Goal: Task Accomplishment & Management: Manage account settings

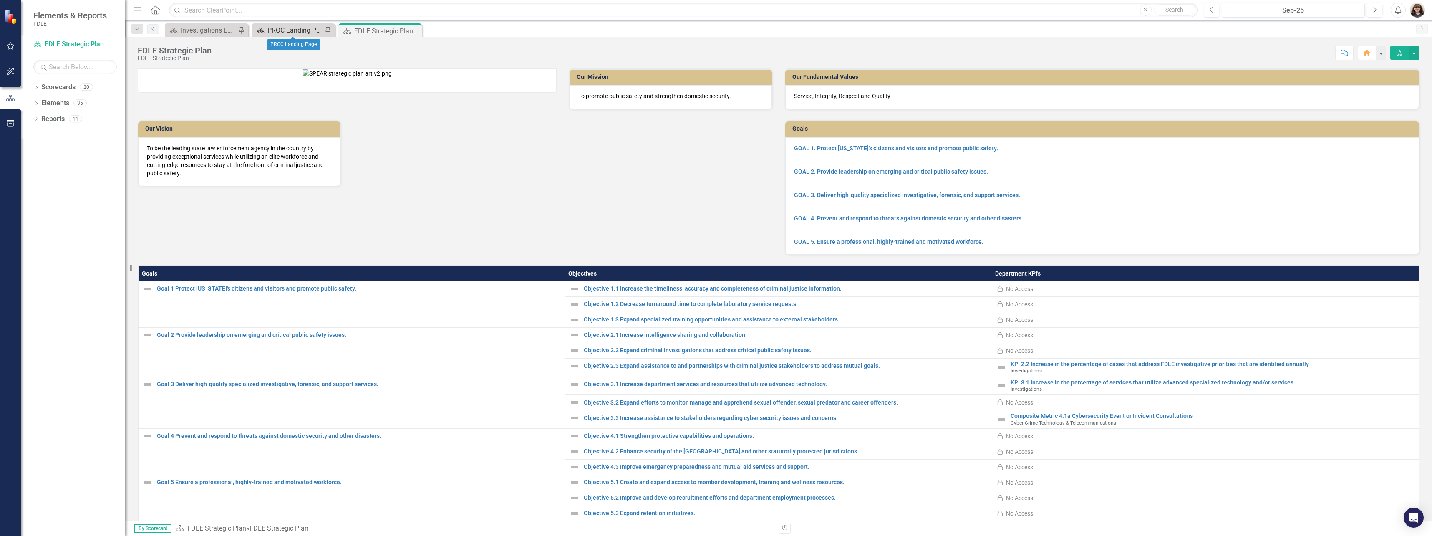
click at [293, 31] on div "PROC Landing Page" at bounding box center [294, 30] width 55 height 10
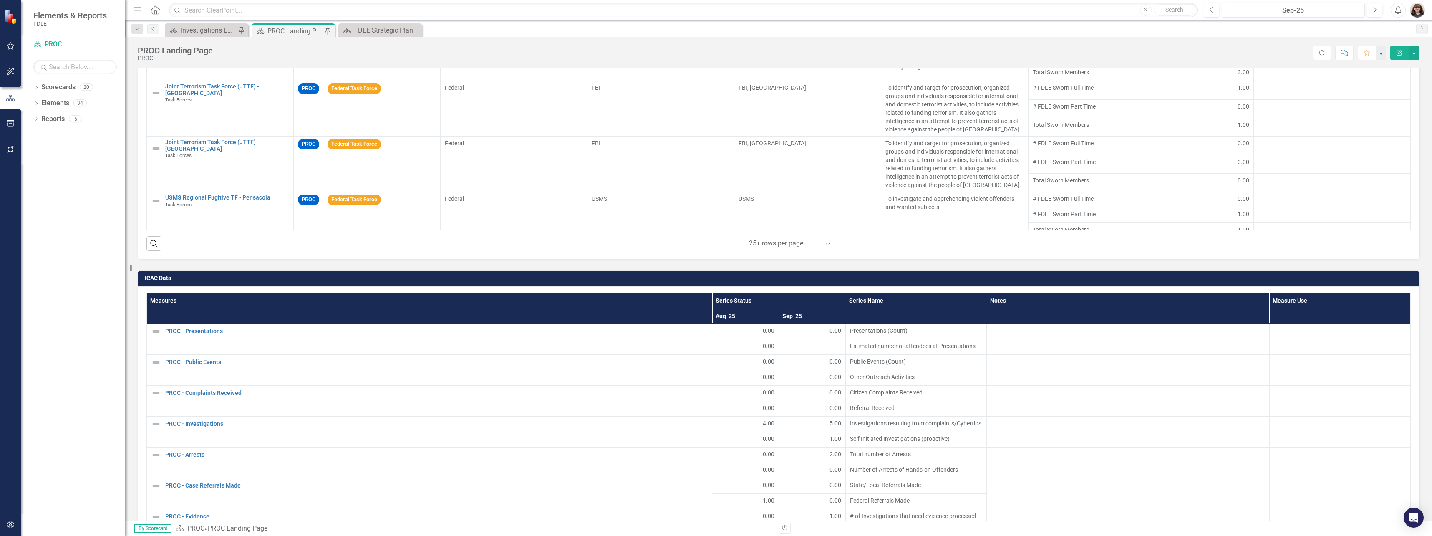
scroll to position [5, 0]
click at [812, 342] on div at bounding box center [812, 347] width 58 height 10
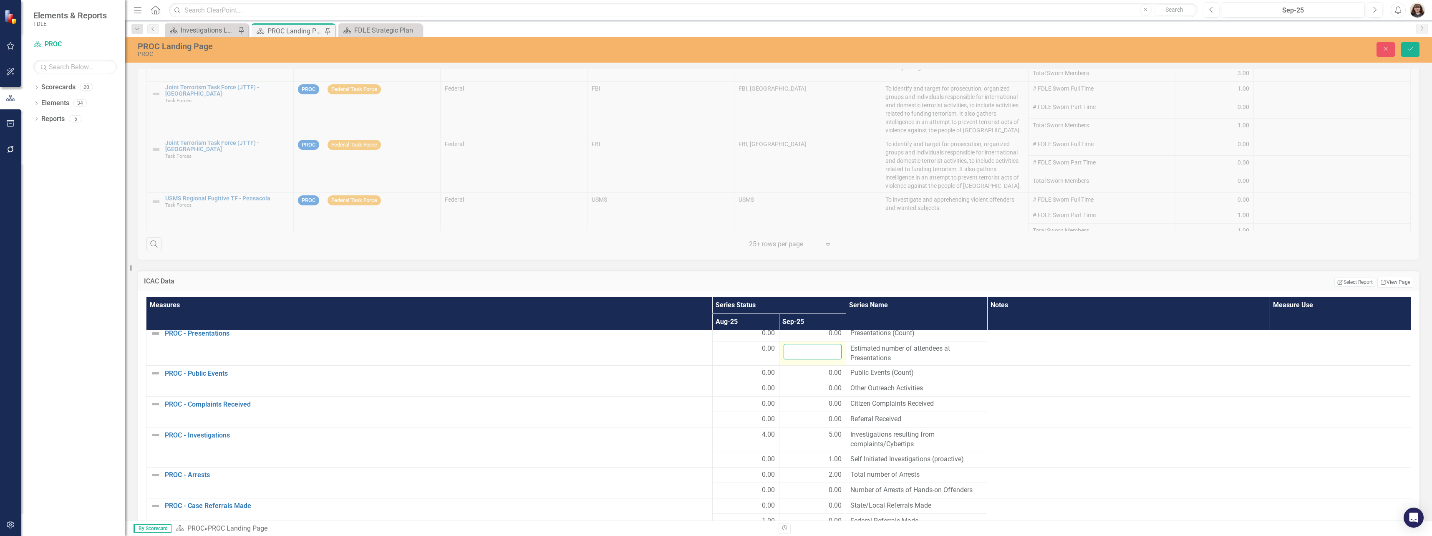
click at [816, 348] on input "number" at bounding box center [812, 351] width 58 height 15
type input "0"
click at [1408, 47] on icon "Save" at bounding box center [1410, 49] width 8 height 6
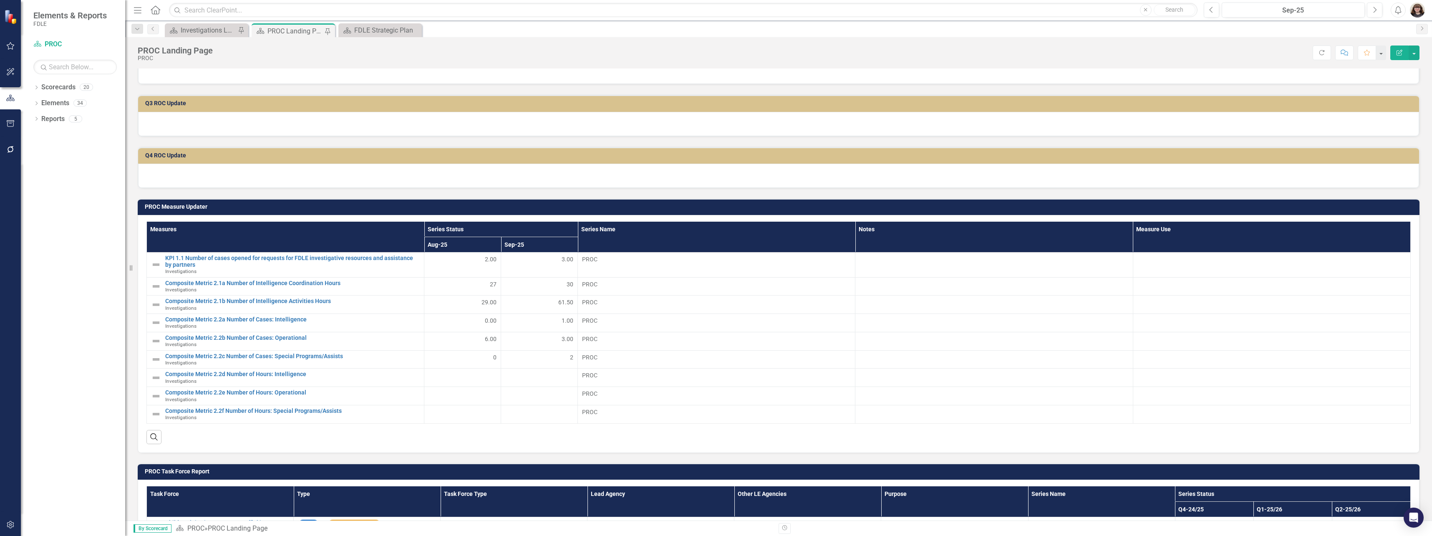
scroll to position [0, 0]
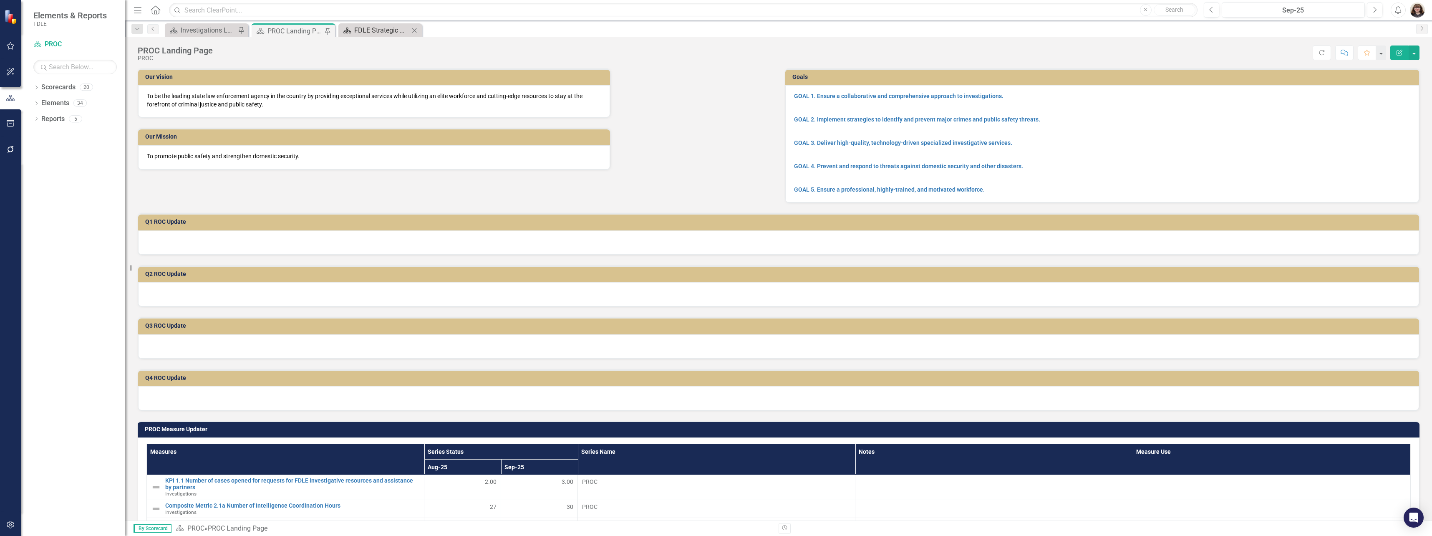
click at [361, 25] on div "FDLE Strategic Plan" at bounding box center [381, 30] width 55 height 10
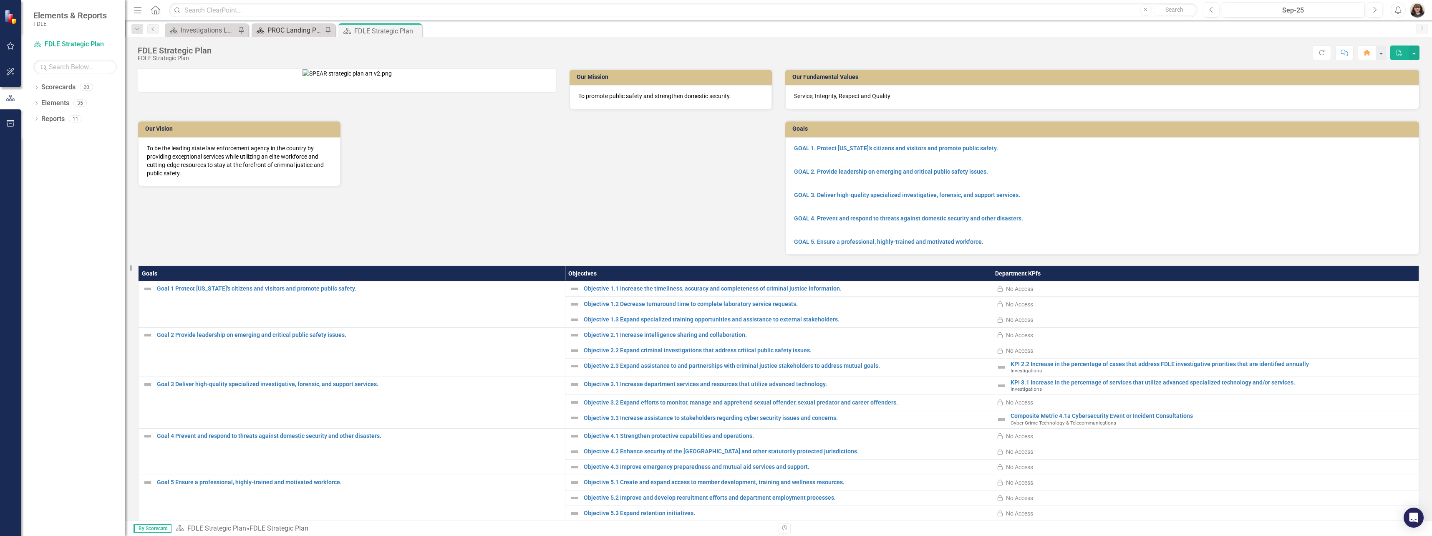
click at [280, 31] on div "PROC Landing Page" at bounding box center [294, 30] width 55 height 10
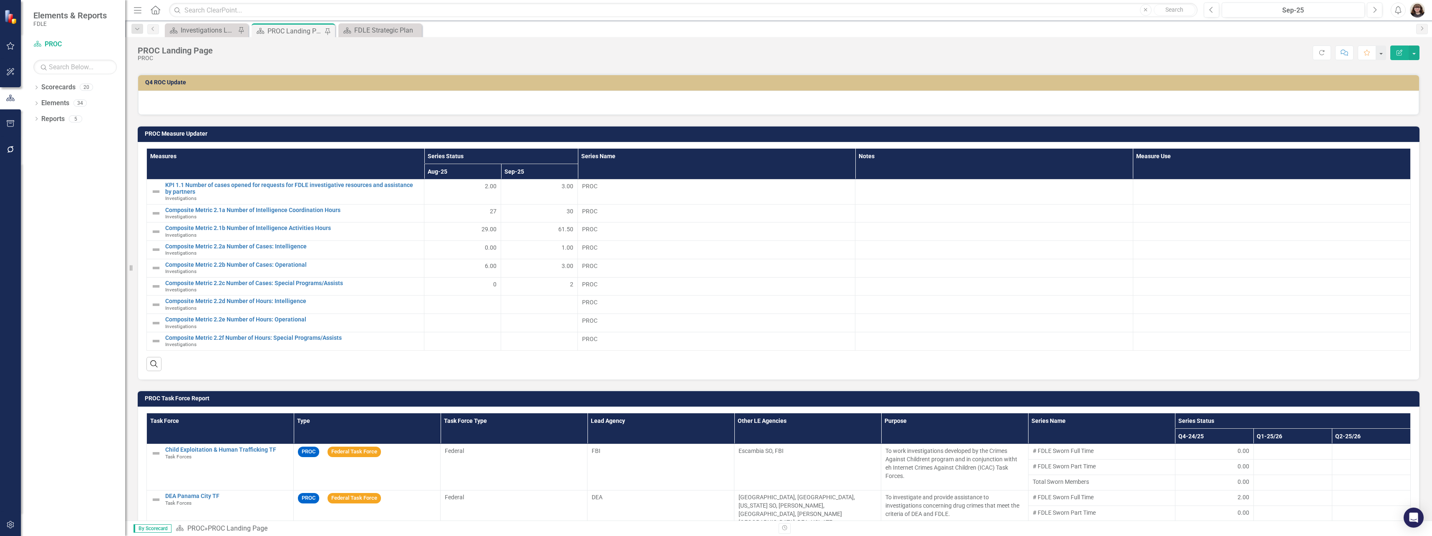
scroll to position [292, 0]
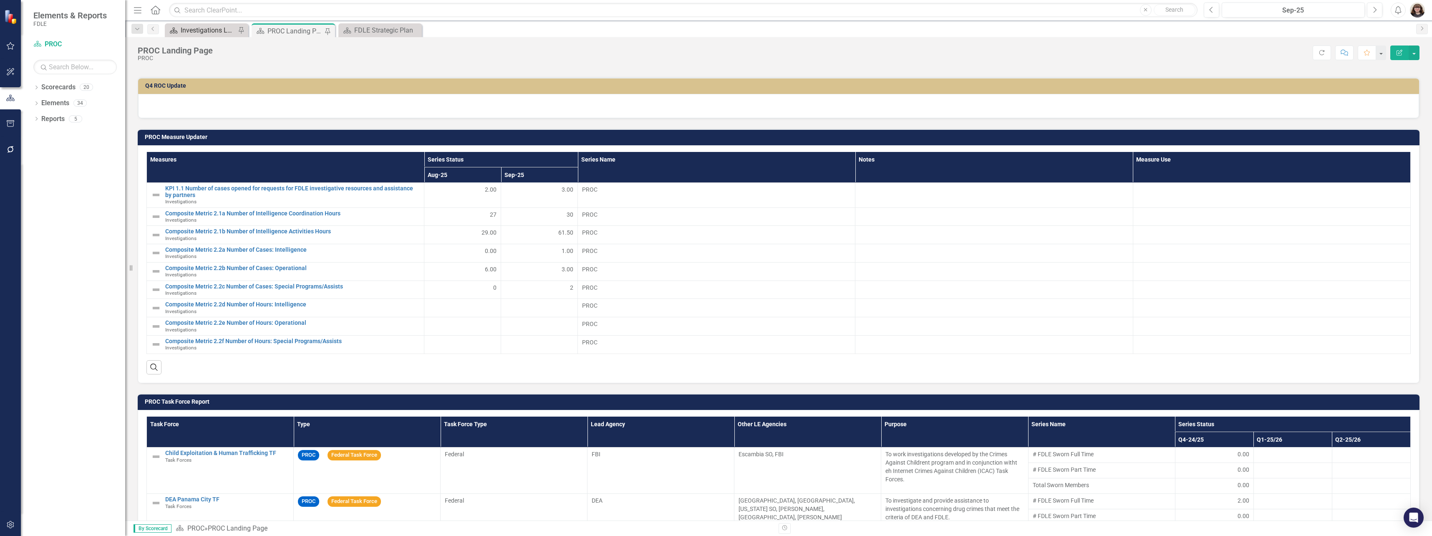
click at [227, 28] on div "Investigations Landing Page" at bounding box center [208, 30] width 55 height 10
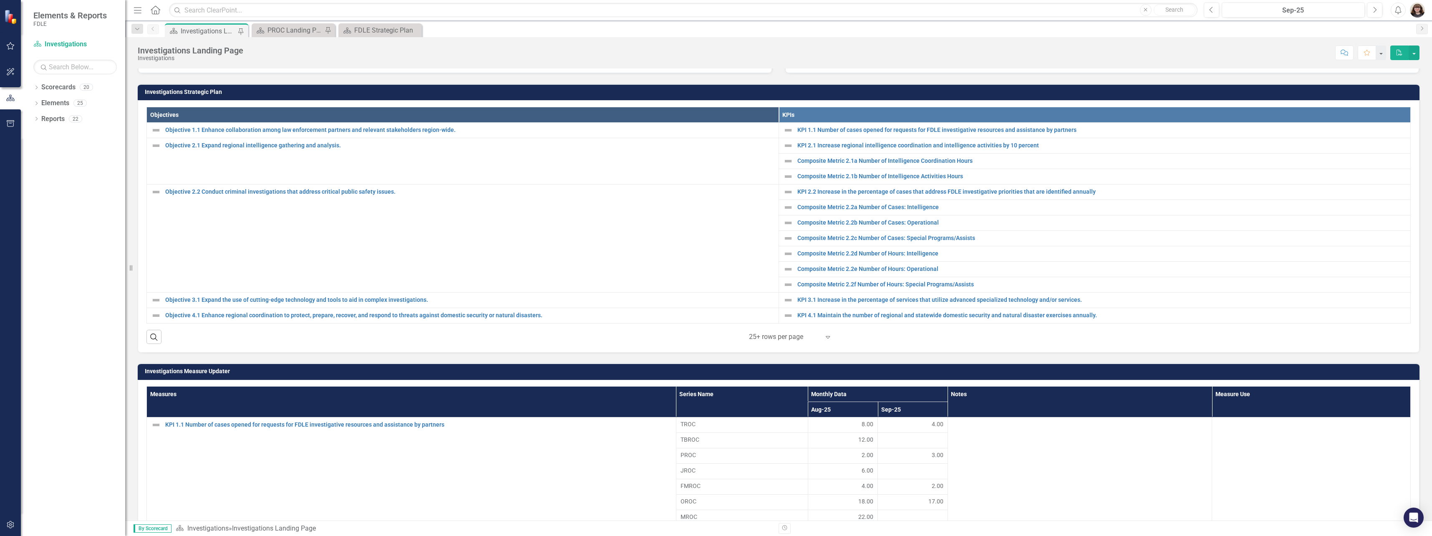
scroll to position [172, 0]
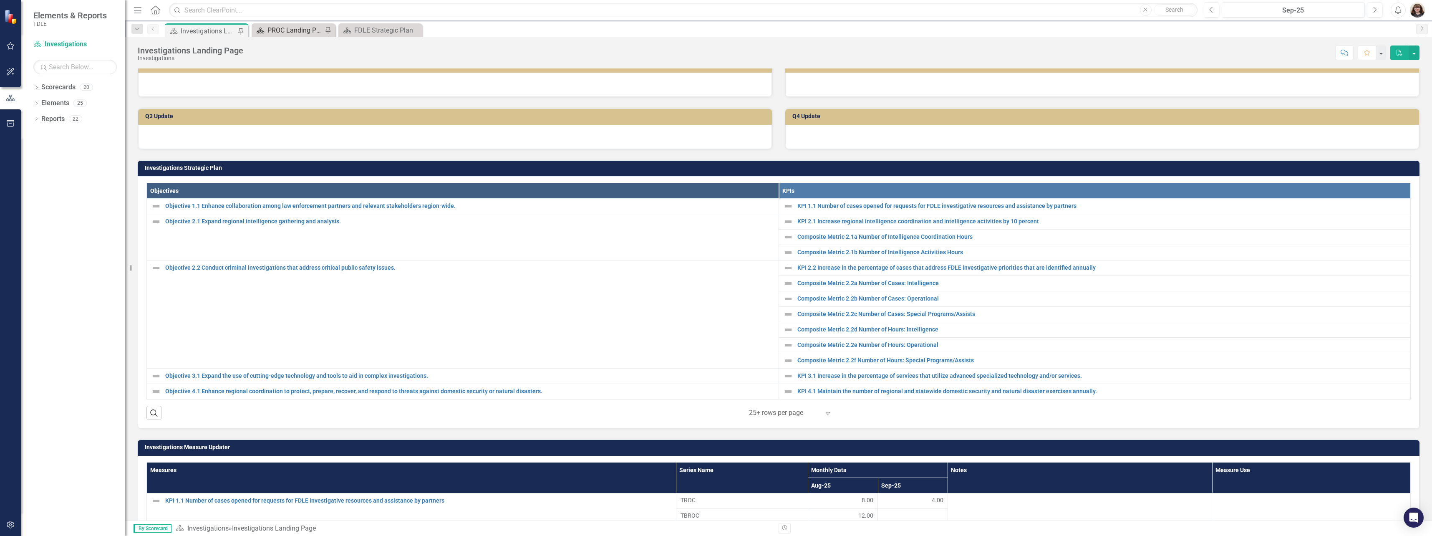
click at [267, 26] on div "PROC Landing Page" at bounding box center [294, 30] width 55 height 10
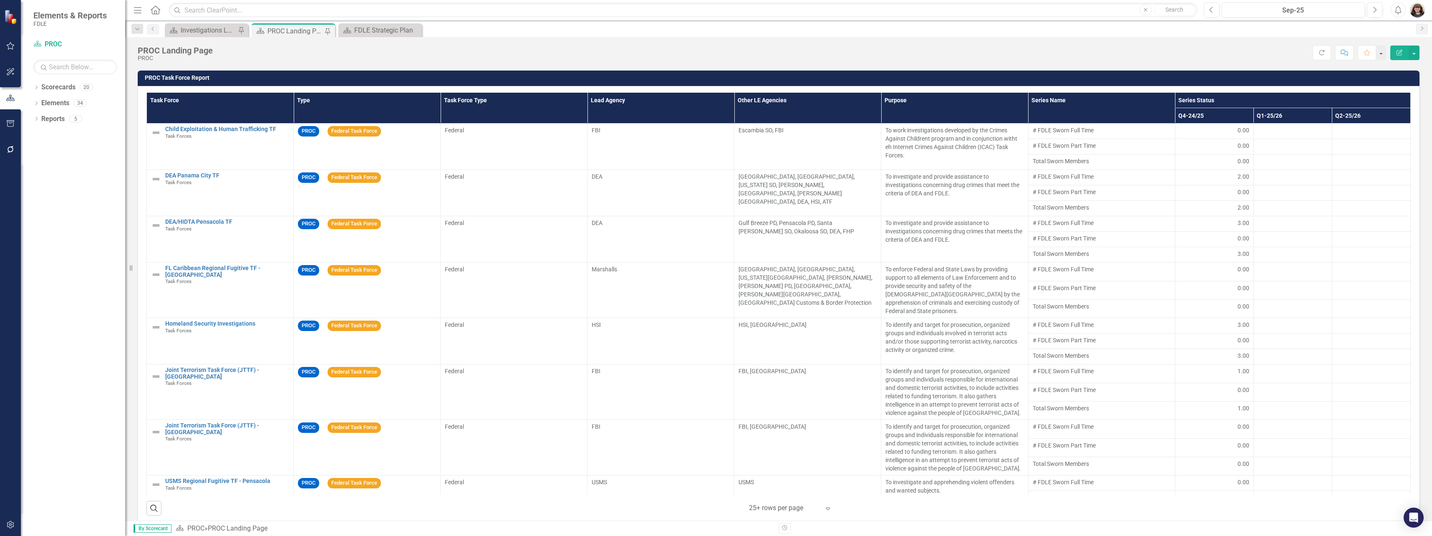
scroll to position [626, 0]
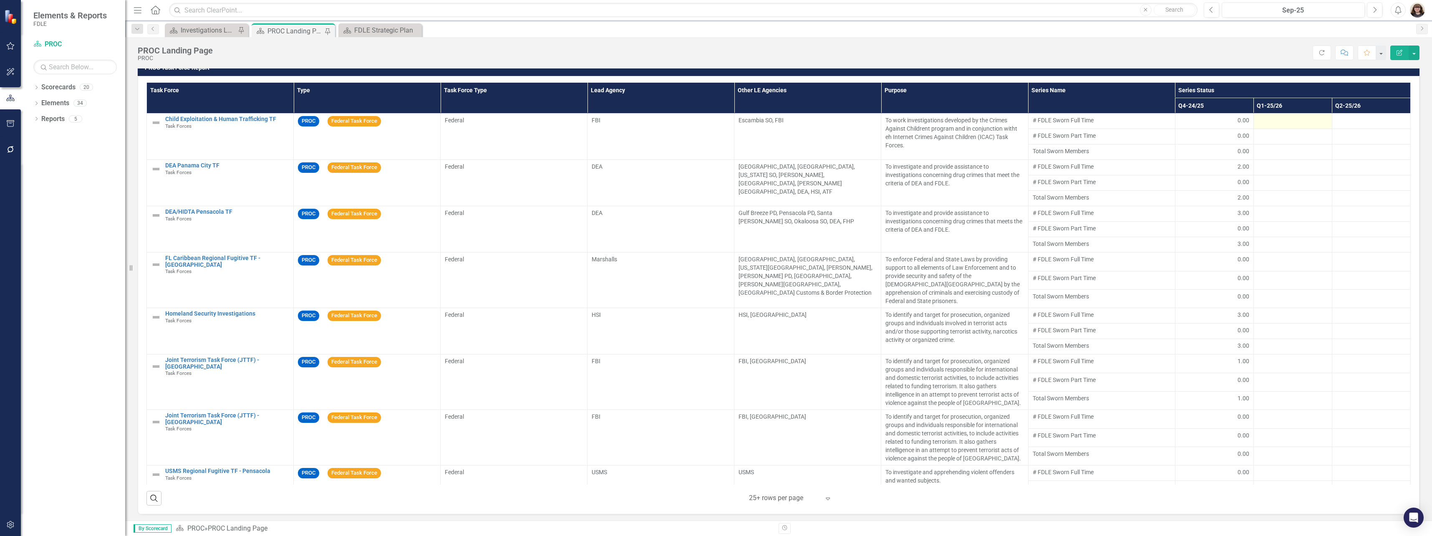
click at [1285, 119] on div at bounding box center [1293, 121] width 70 height 10
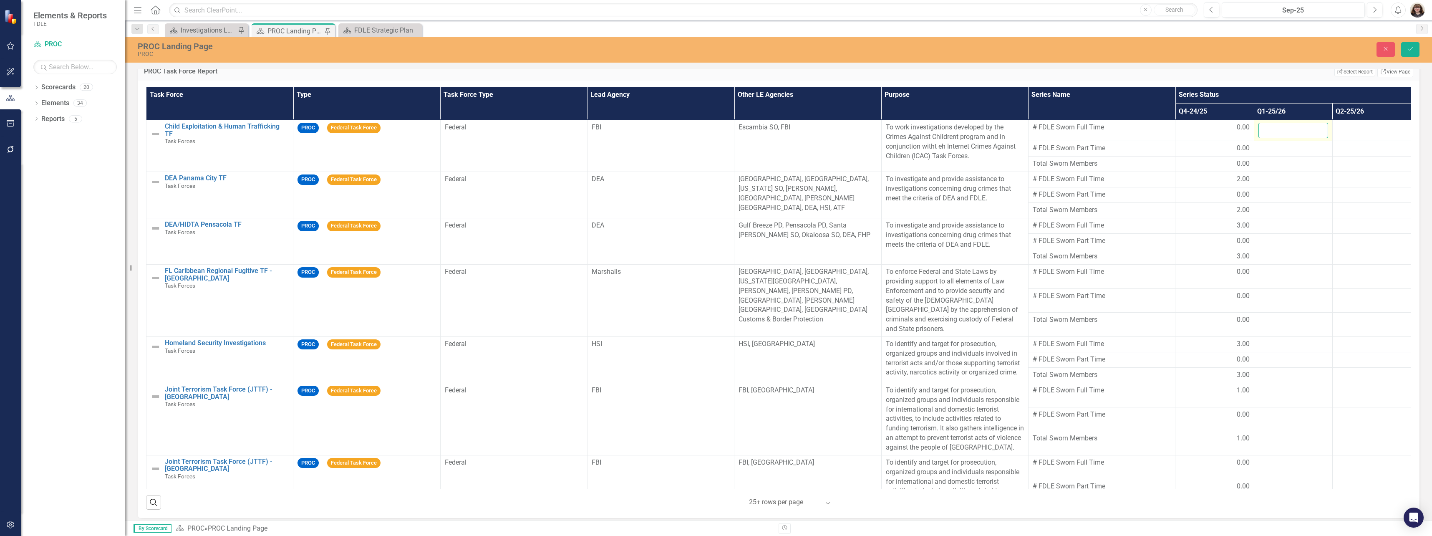
click at [1276, 129] on input "number" at bounding box center [1293, 130] width 70 height 15
type input "0"
click at [1278, 145] on div at bounding box center [1293, 149] width 70 height 10
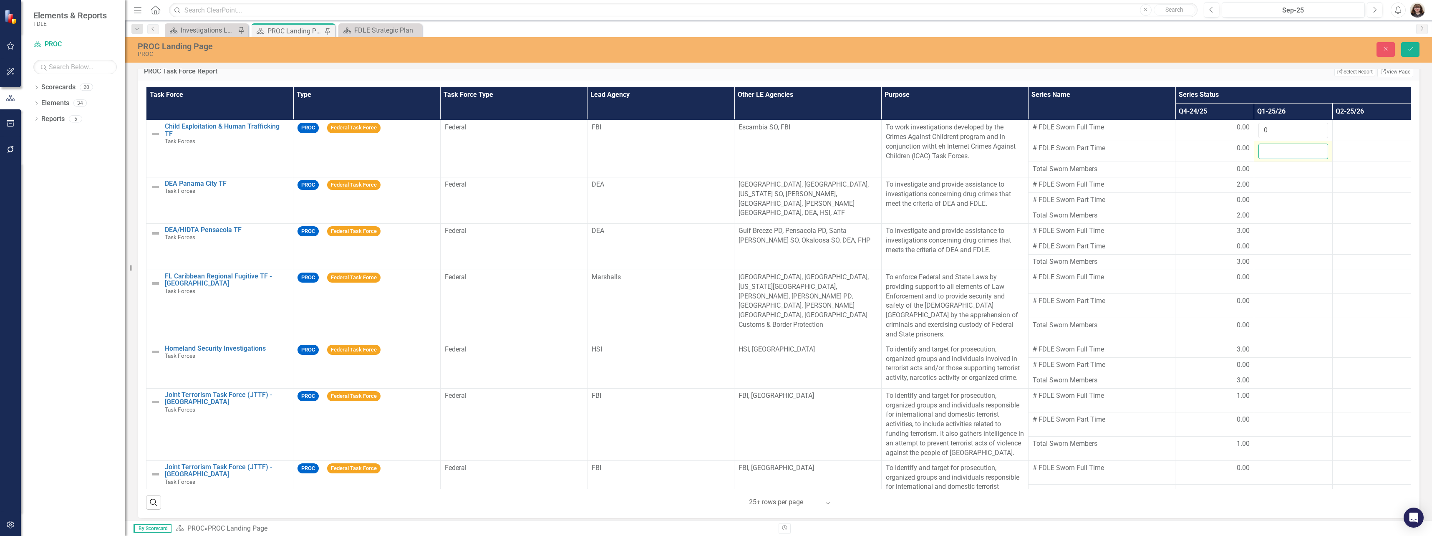
click at [1277, 149] on input "number" at bounding box center [1293, 151] width 70 height 15
type input "0"
click at [1268, 181] on div at bounding box center [1293, 185] width 70 height 10
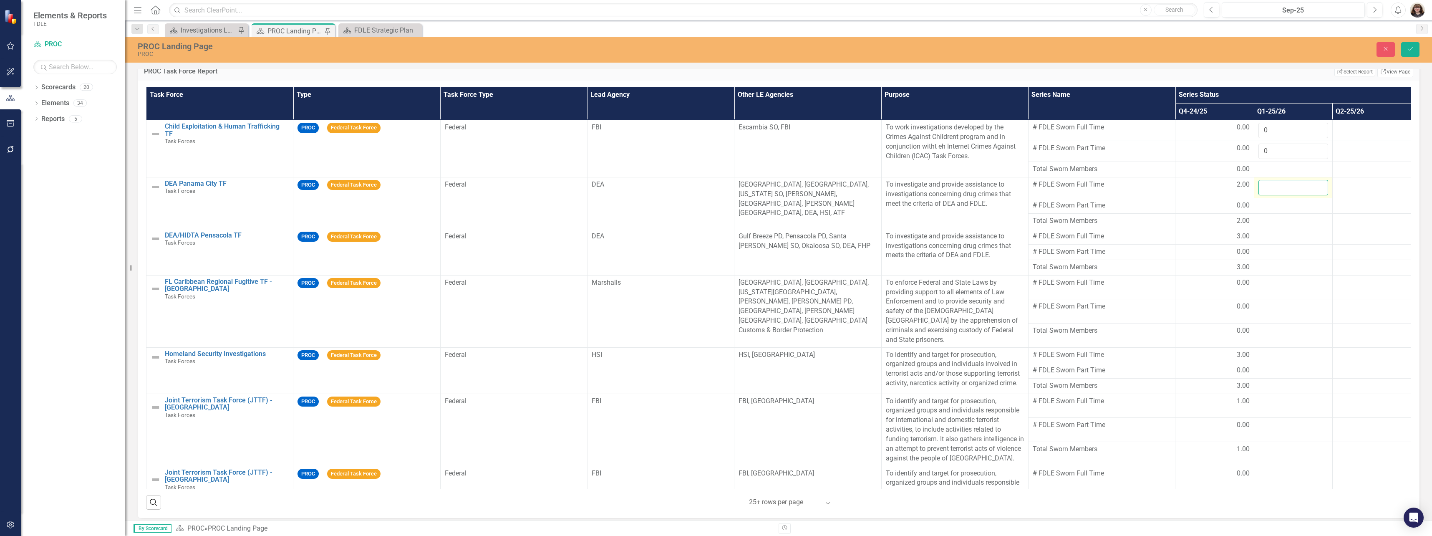
click at [1270, 187] on input "number" at bounding box center [1293, 187] width 70 height 15
type input "2"
click at [1272, 210] on td at bounding box center [1293, 205] width 78 height 15
click at [1272, 210] on div at bounding box center [1293, 206] width 70 height 10
click at [1270, 208] on div at bounding box center [1293, 206] width 70 height 10
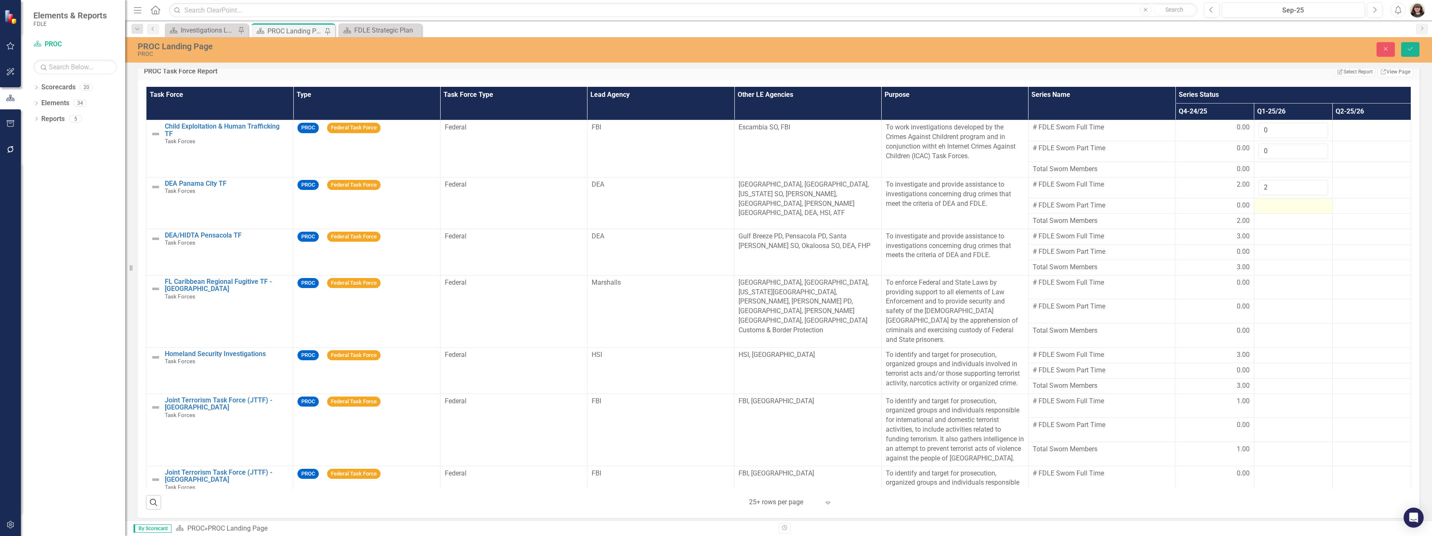
click at [1270, 207] on div at bounding box center [1293, 206] width 70 height 10
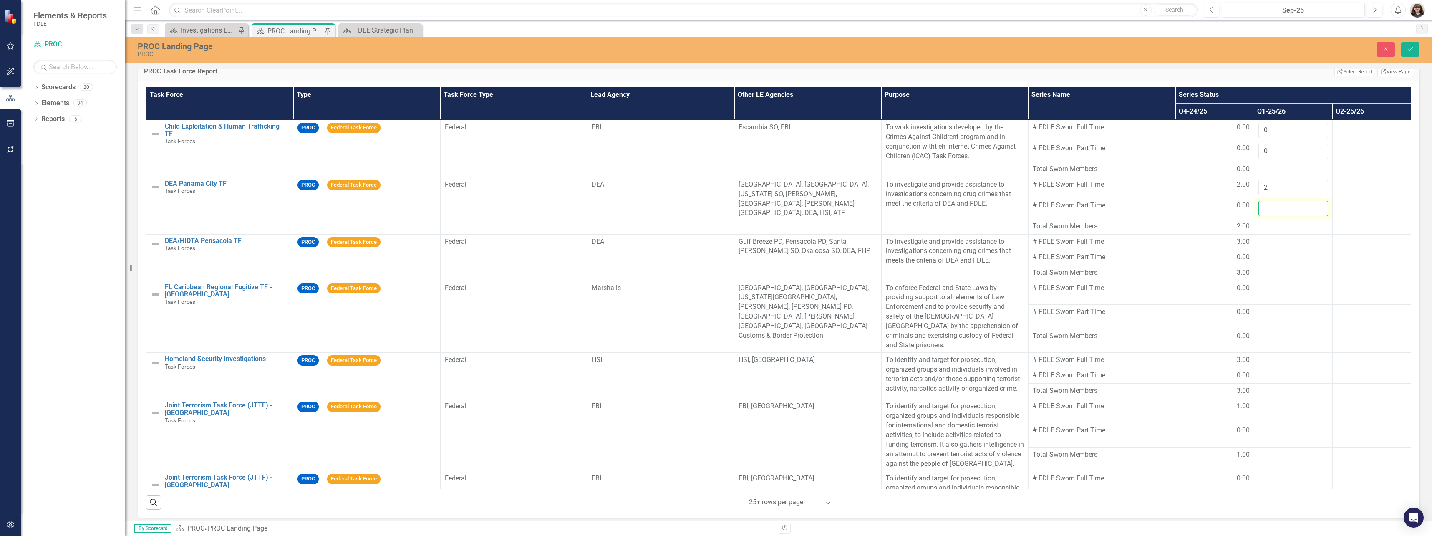
click at [1270, 208] on input "number" at bounding box center [1293, 208] width 70 height 15
type input "0"
click at [1264, 240] on div at bounding box center [1293, 242] width 70 height 10
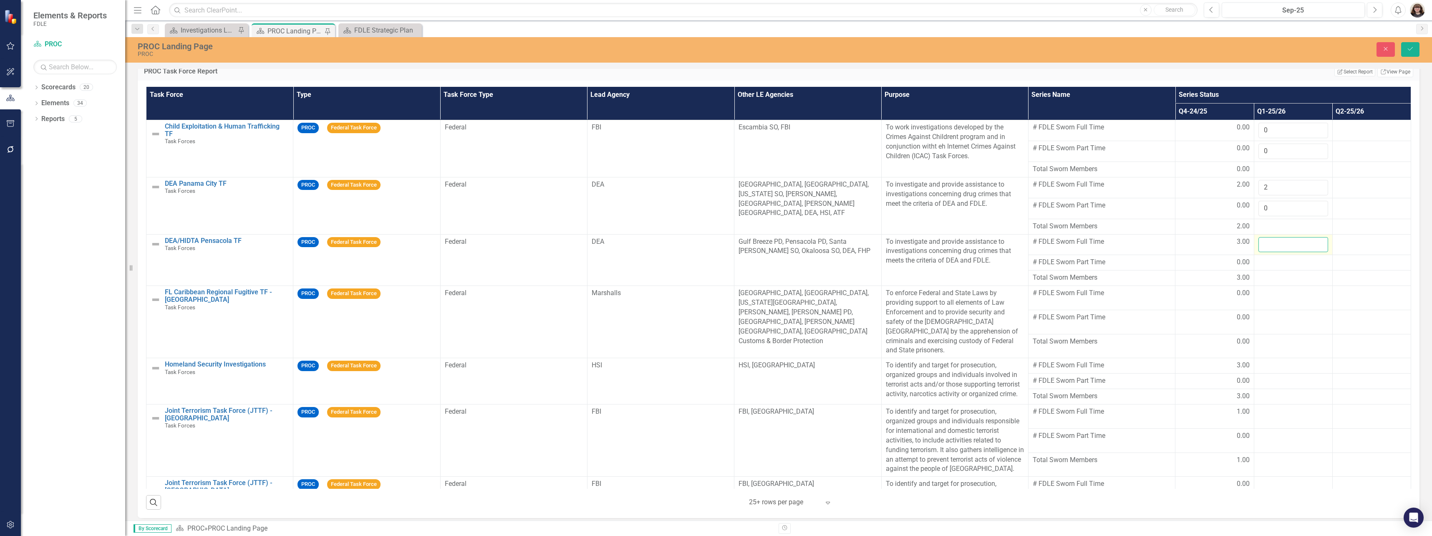
click at [1264, 240] on input "number" at bounding box center [1293, 244] width 70 height 15
type input "3"
click at [1265, 260] on div at bounding box center [1293, 262] width 70 height 10
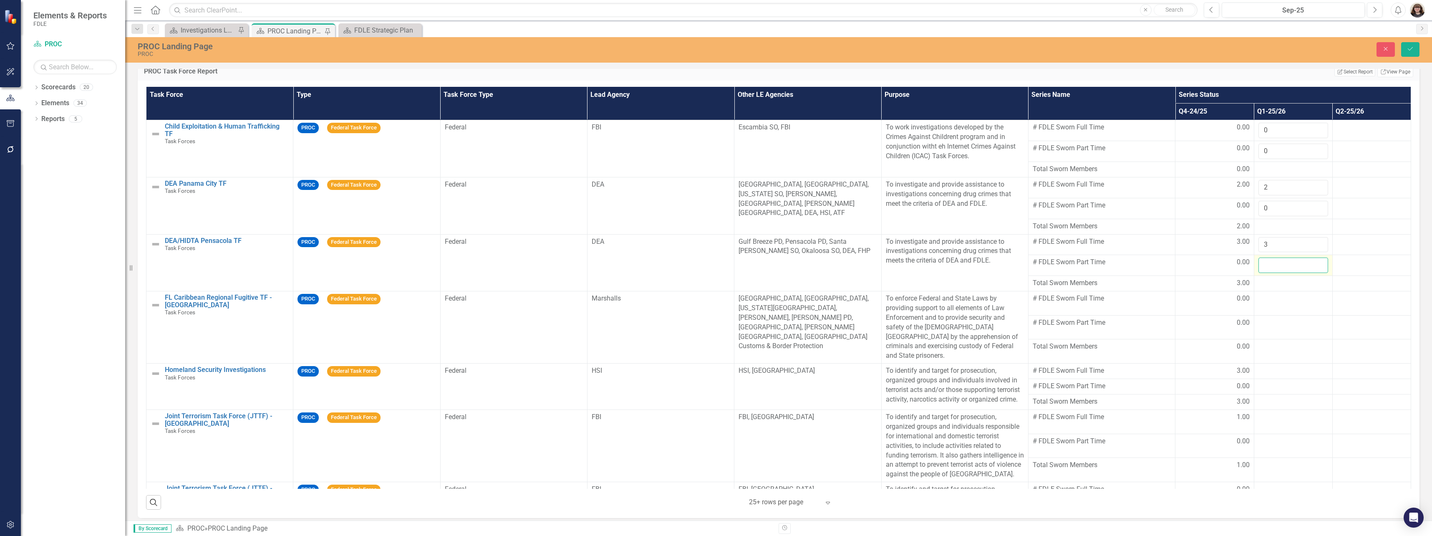
click at [1268, 264] on input "number" at bounding box center [1293, 264] width 70 height 15
type input "0"
click at [1268, 304] on td at bounding box center [1293, 303] width 78 height 24
click at [1267, 304] on td at bounding box center [1293, 303] width 78 height 24
click at [1267, 302] on div at bounding box center [1293, 299] width 70 height 10
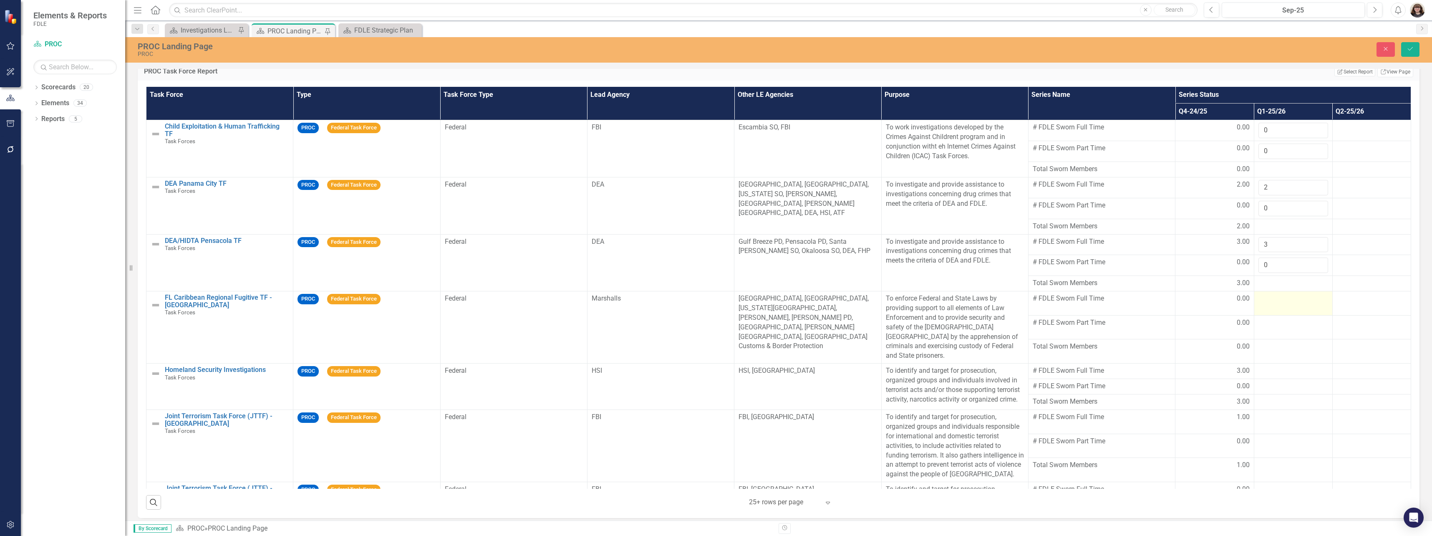
click at [1267, 302] on div at bounding box center [1293, 299] width 70 height 10
click at [1267, 302] on input "number" at bounding box center [1293, 301] width 70 height 15
type input "0"
click at [1267, 327] on div at bounding box center [1293, 328] width 70 height 10
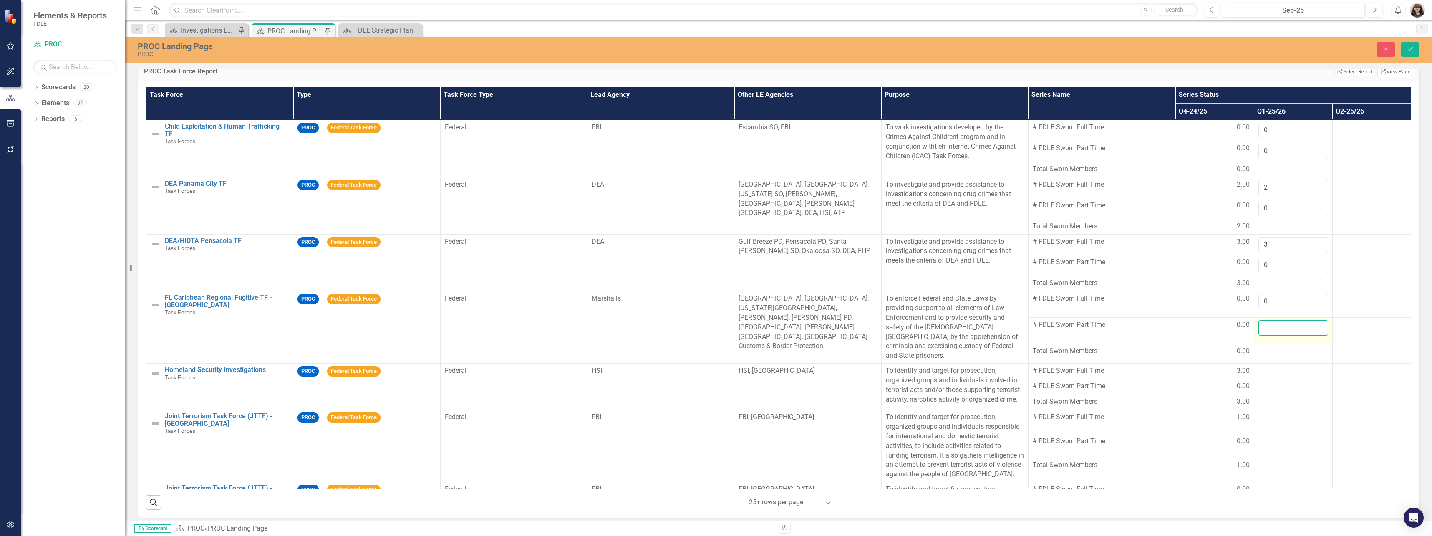
click at [1267, 331] on input "number" at bounding box center [1293, 327] width 70 height 15
type input "0"
click at [1258, 366] on div at bounding box center [1293, 371] width 70 height 10
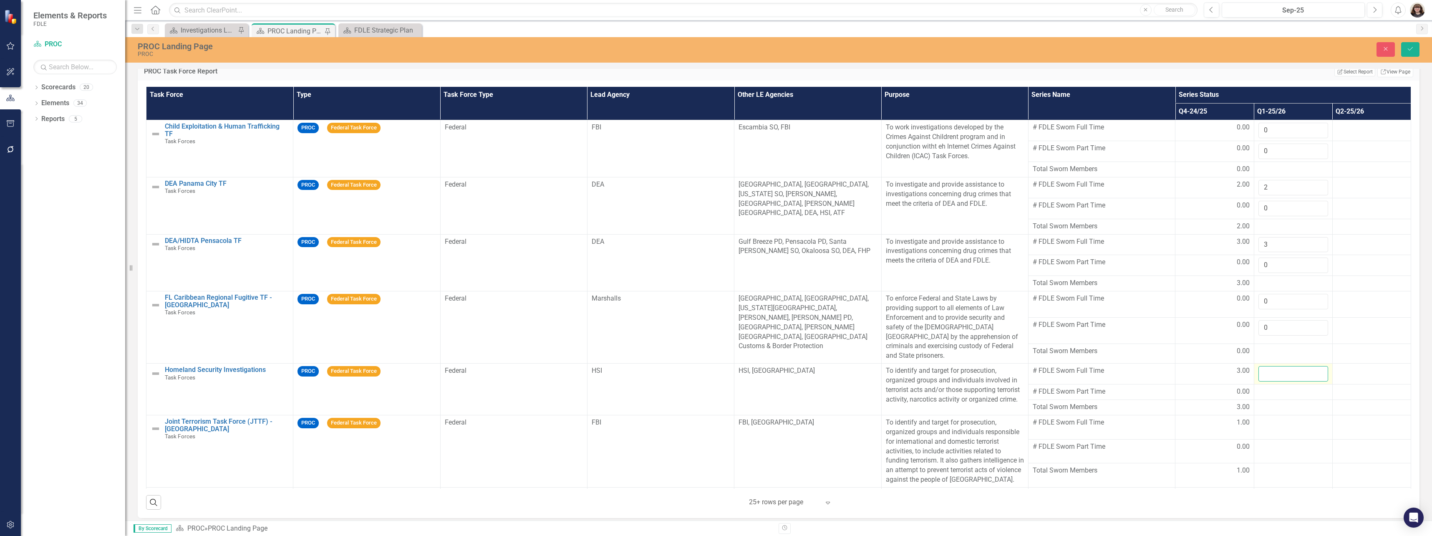
click at [1262, 366] on input "number" at bounding box center [1293, 373] width 70 height 15
type input "1"
click at [1269, 387] on div at bounding box center [1293, 392] width 70 height 10
click at [1269, 387] on input "number" at bounding box center [1293, 394] width 70 height 15
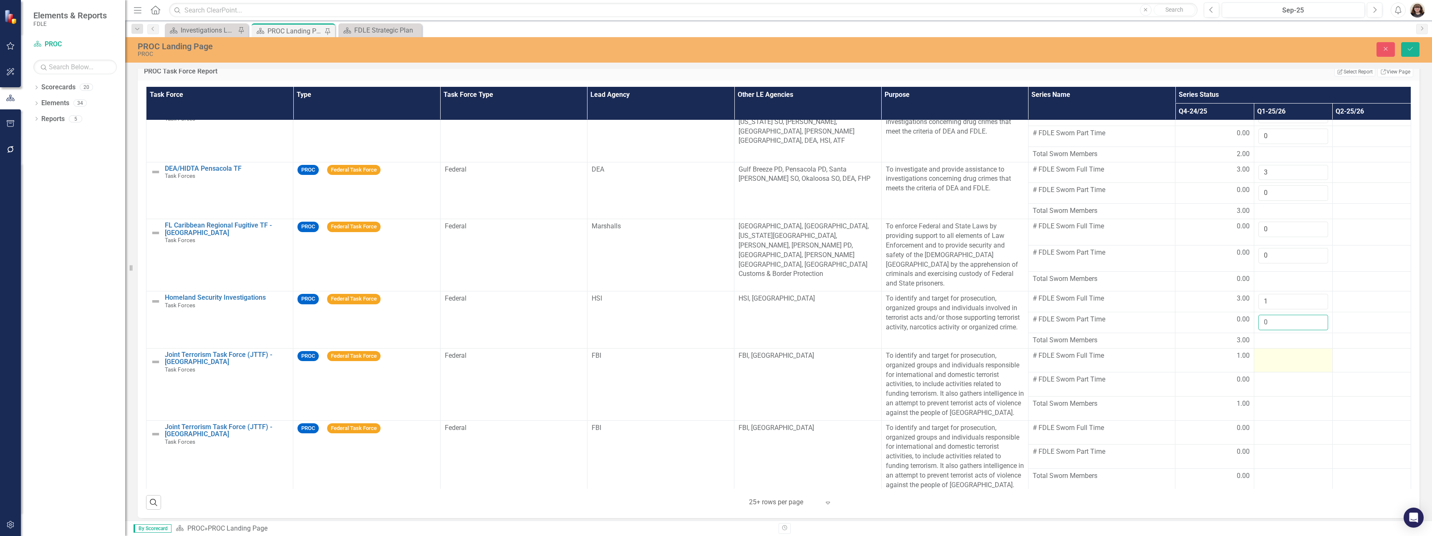
scroll to position [83, 0]
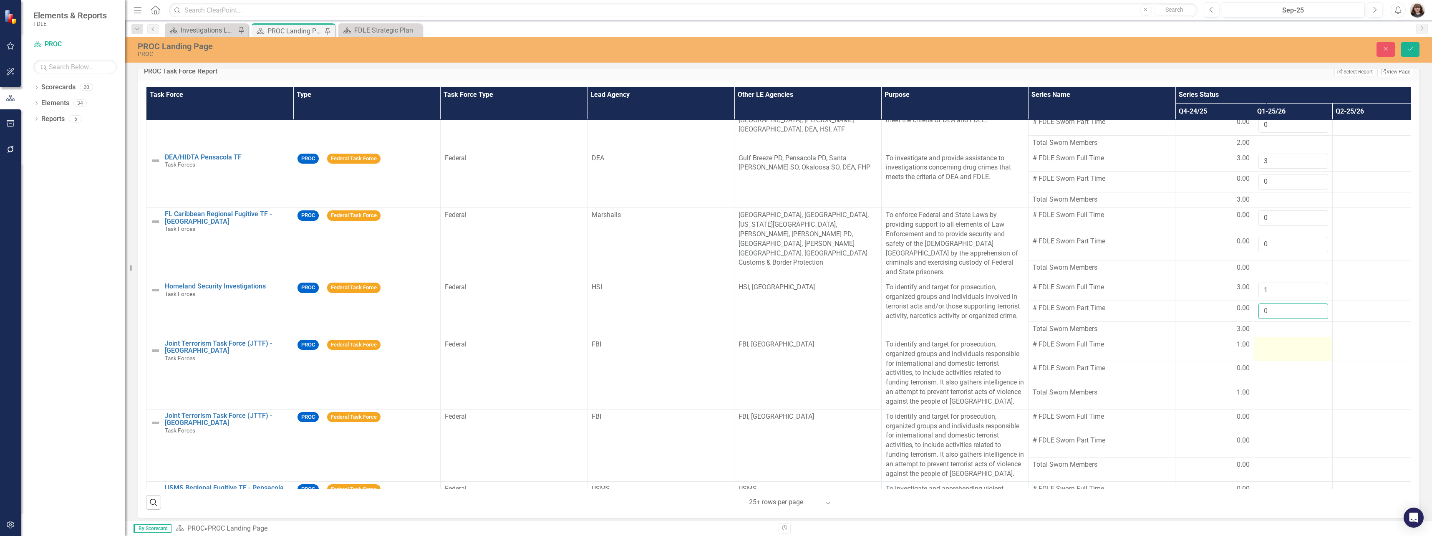
type input "0"
click at [1276, 340] on div at bounding box center [1293, 345] width 70 height 10
drag, startPoint x: 1276, startPoint y: 334, endPoint x: 1276, endPoint y: 343, distance: 8.8
click at [1276, 343] on input "number" at bounding box center [1293, 347] width 70 height 15
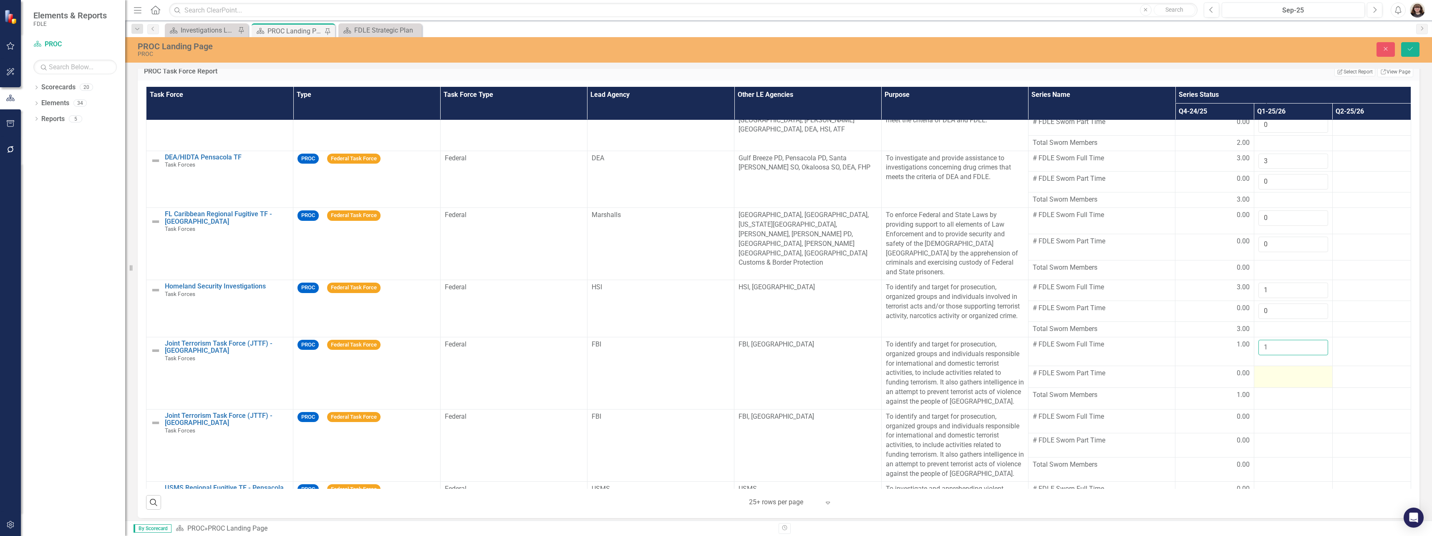
type input "1"
click at [1289, 371] on div at bounding box center [1293, 373] width 70 height 10
click at [1281, 373] on input "number" at bounding box center [1293, 373] width 70 height 15
type input "0"
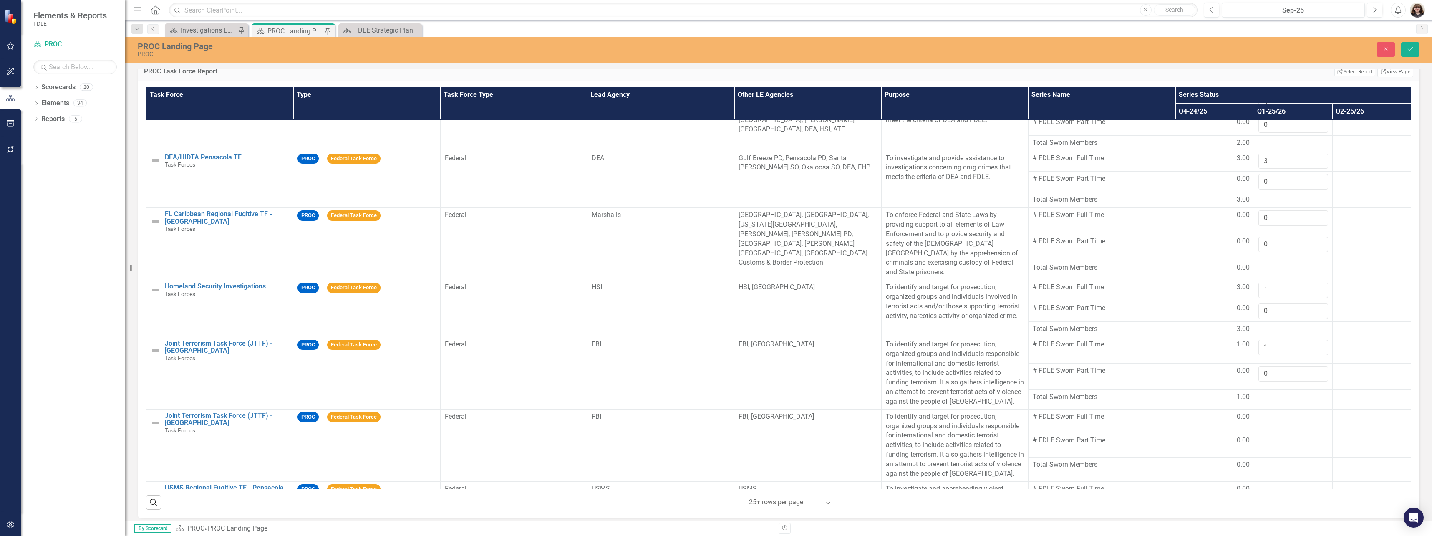
click at [1282, 396] on div at bounding box center [1293, 397] width 70 height 10
click at [1268, 414] on div at bounding box center [1293, 417] width 70 height 10
click at [1268, 418] on input "number" at bounding box center [1293, 419] width 70 height 15
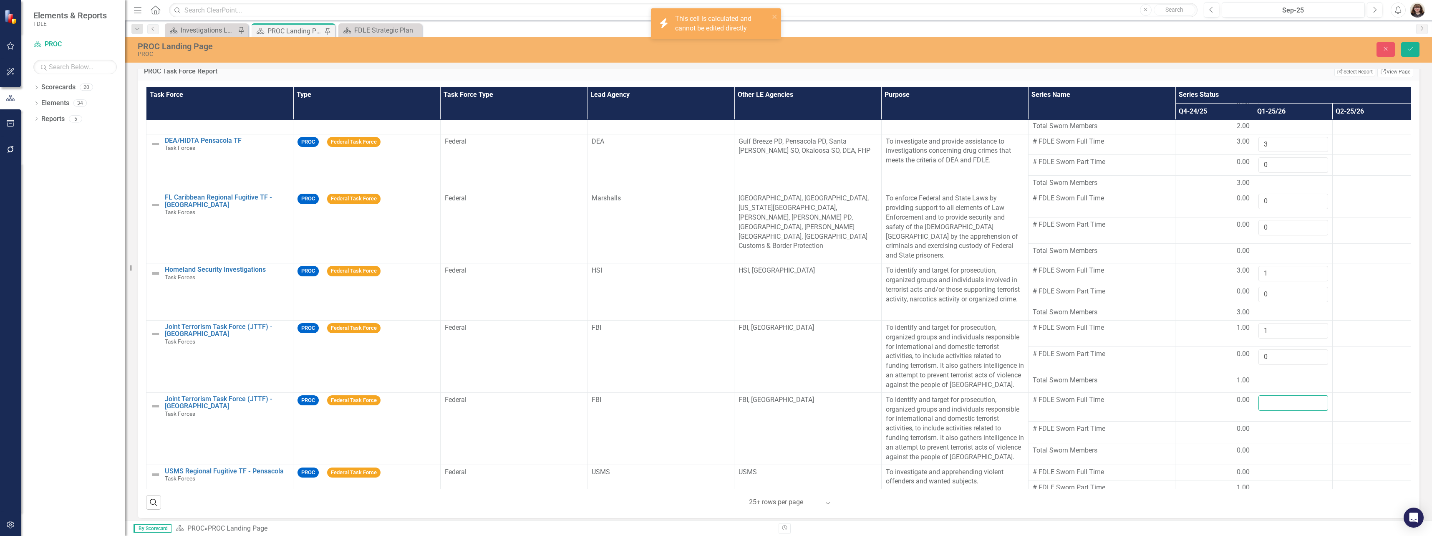
scroll to position [125, 0]
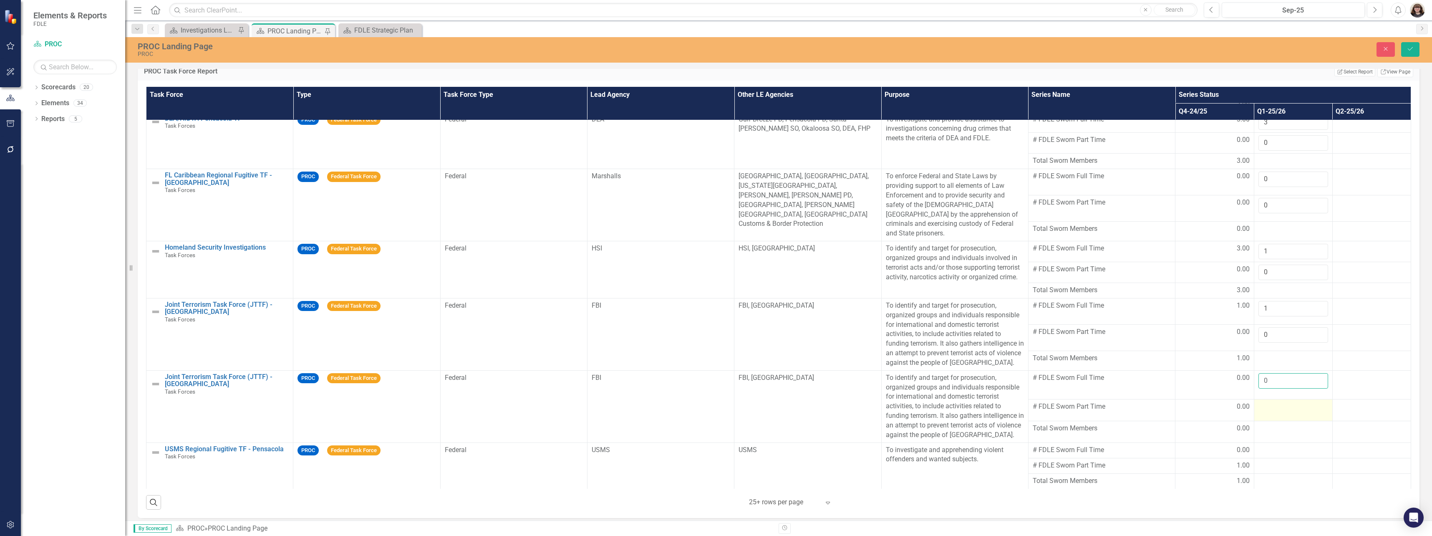
type input "0"
click at [1291, 414] on td at bounding box center [1293, 410] width 78 height 22
click at [1281, 406] on input "number" at bounding box center [1293, 406] width 70 height 15
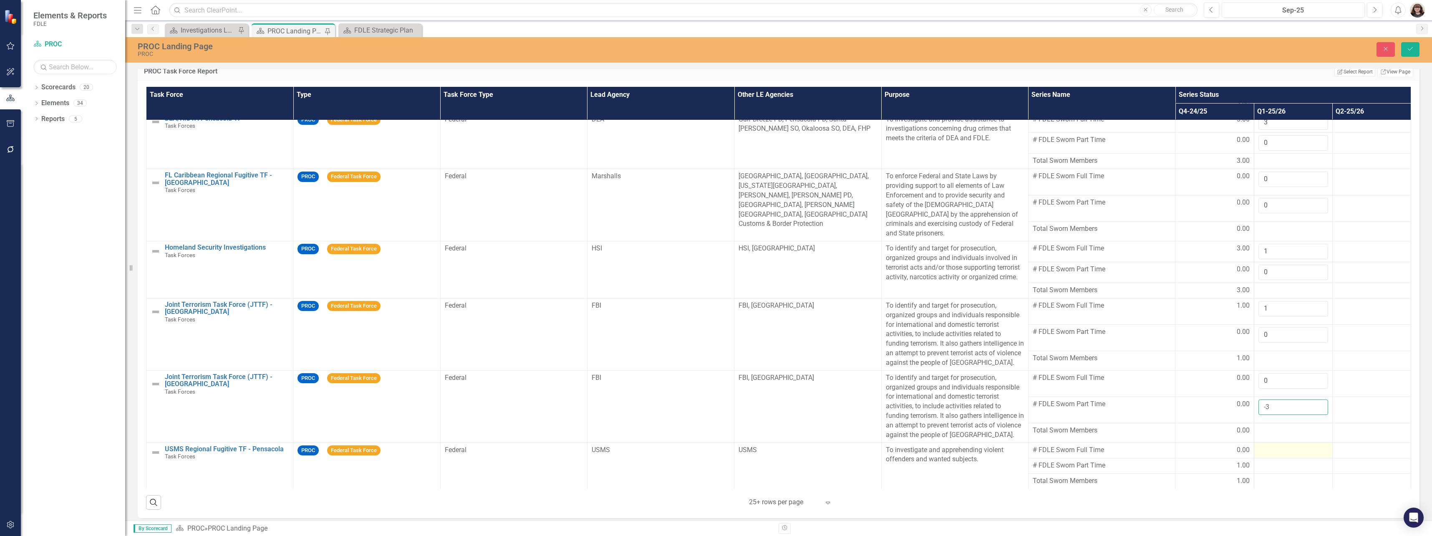
type input "-3"
click at [1268, 448] on div at bounding box center [1293, 450] width 70 height 10
click at [1268, 447] on div at bounding box center [1293, 450] width 70 height 10
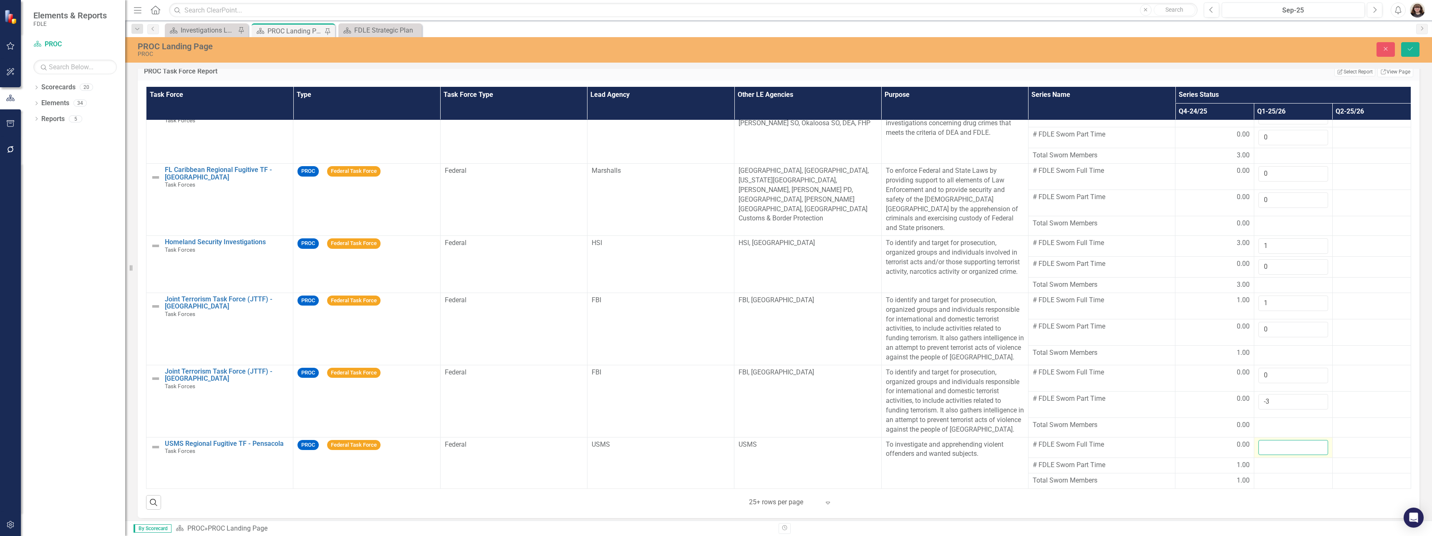
click at [1269, 451] on input "number" at bounding box center [1293, 447] width 70 height 15
click at [1268, 461] on div at bounding box center [1293, 465] width 70 height 10
click at [1267, 462] on div at bounding box center [1293, 465] width 70 height 10
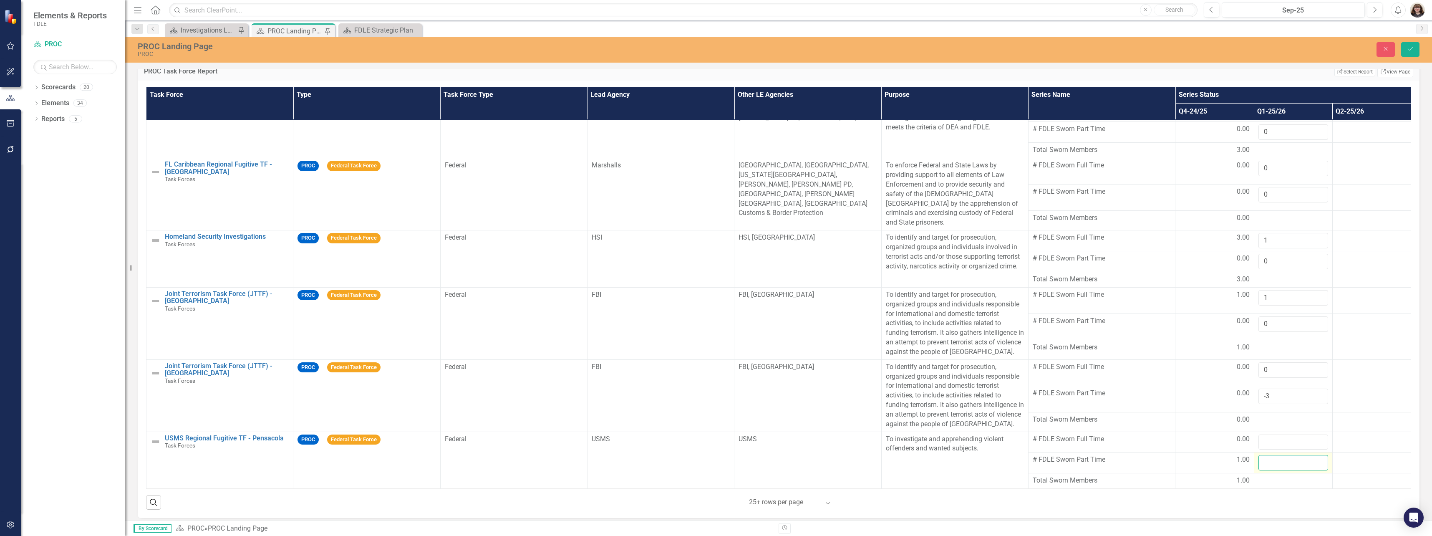
click at [1267, 467] on input "number" at bounding box center [1293, 462] width 70 height 15
type input "2"
click at [1274, 448] on input "number" at bounding box center [1293, 441] width 70 height 15
type input "0"
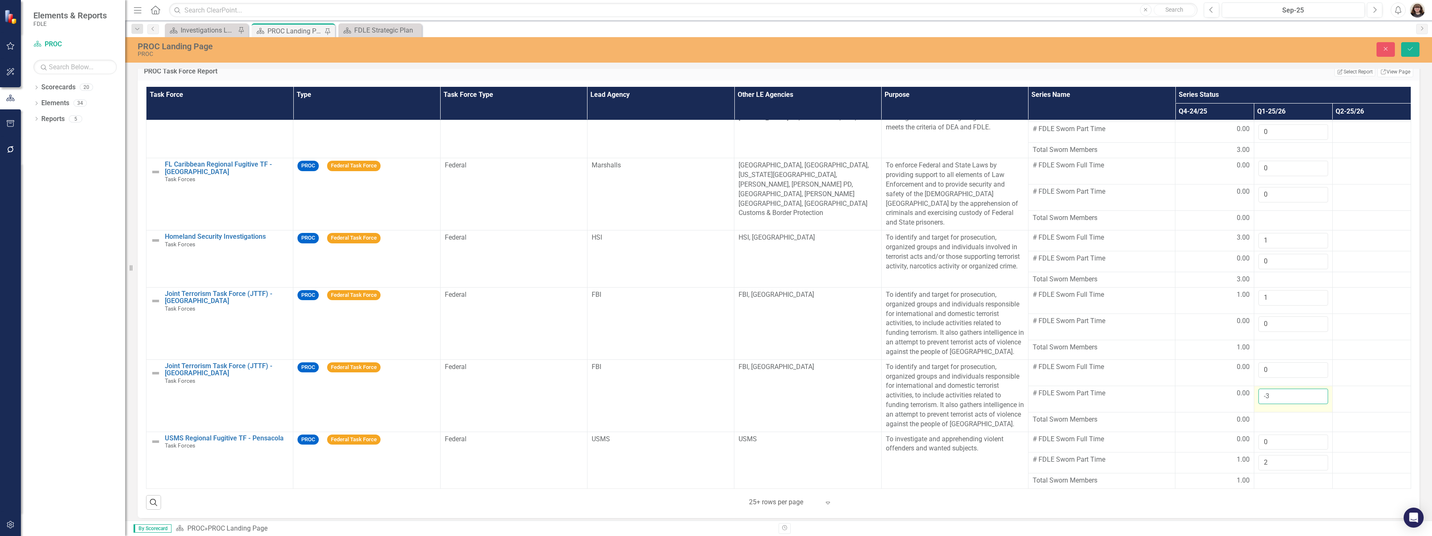
drag, startPoint x: 1277, startPoint y: 390, endPoint x: 1246, endPoint y: 387, distance: 31.0
click at [1254, 387] on td "-3" at bounding box center [1293, 398] width 78 height 26
type input "3"
click at [1412, 50] on icon "Save" at bounding box center [1410, 49] width 8 height 6
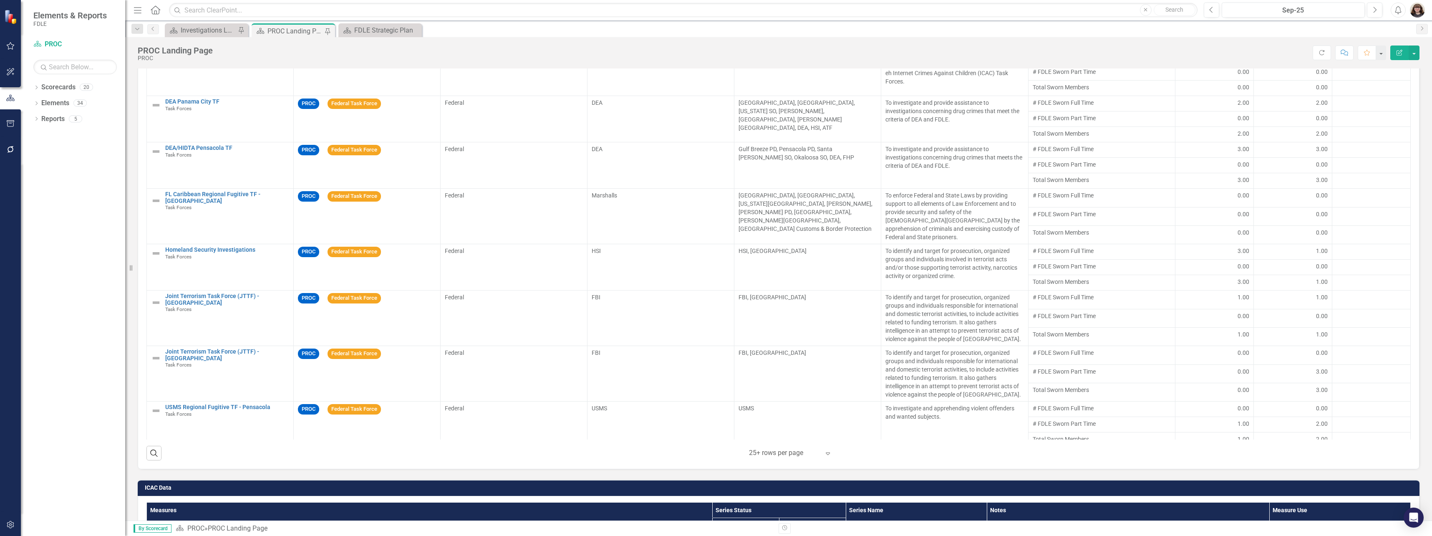
scroll to position [793, 0]
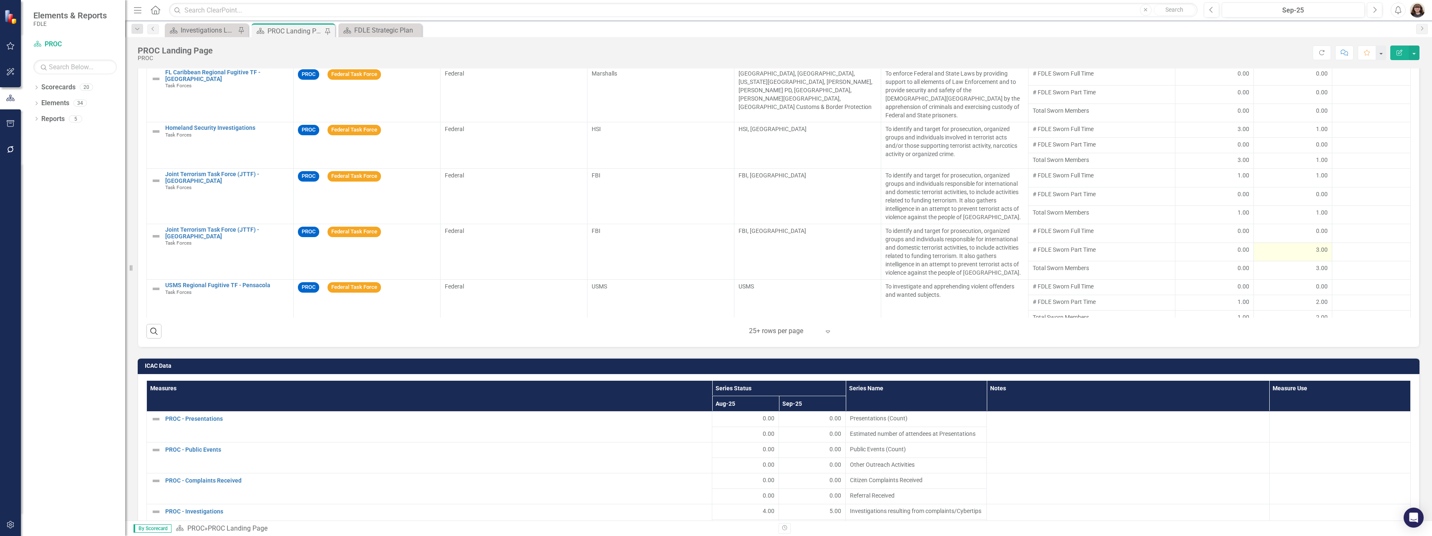
click at [1272, 245] on div "3.00" at bounding box center [1293, 249] width 70 height 8
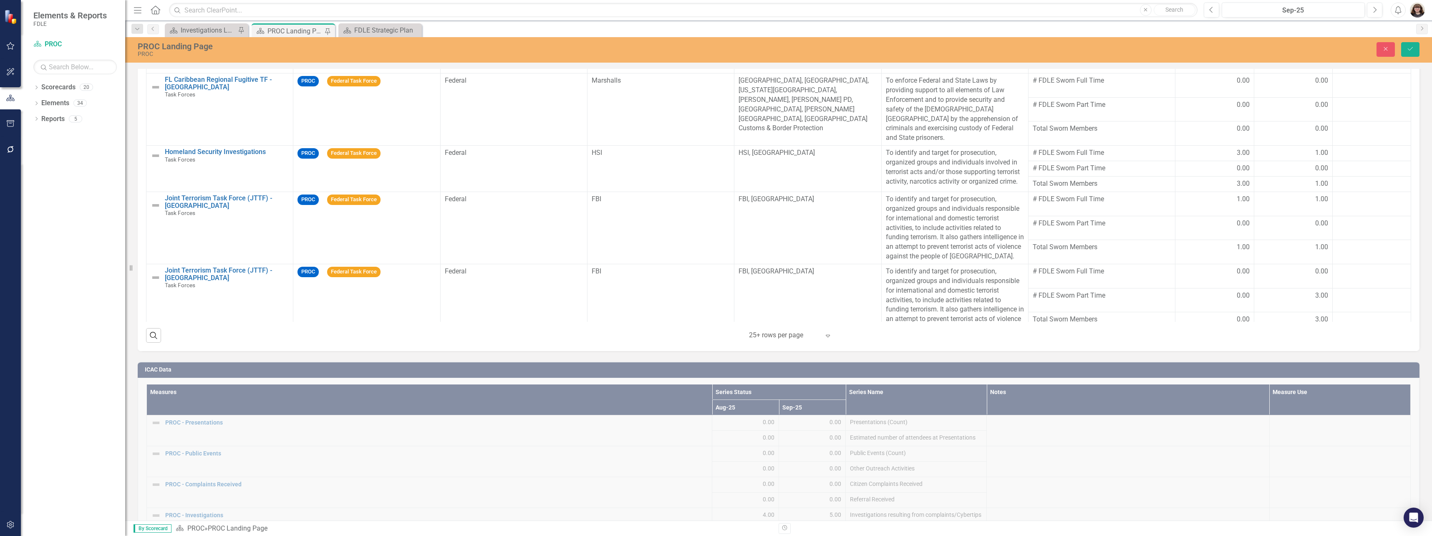
scroll to position [796, 0]
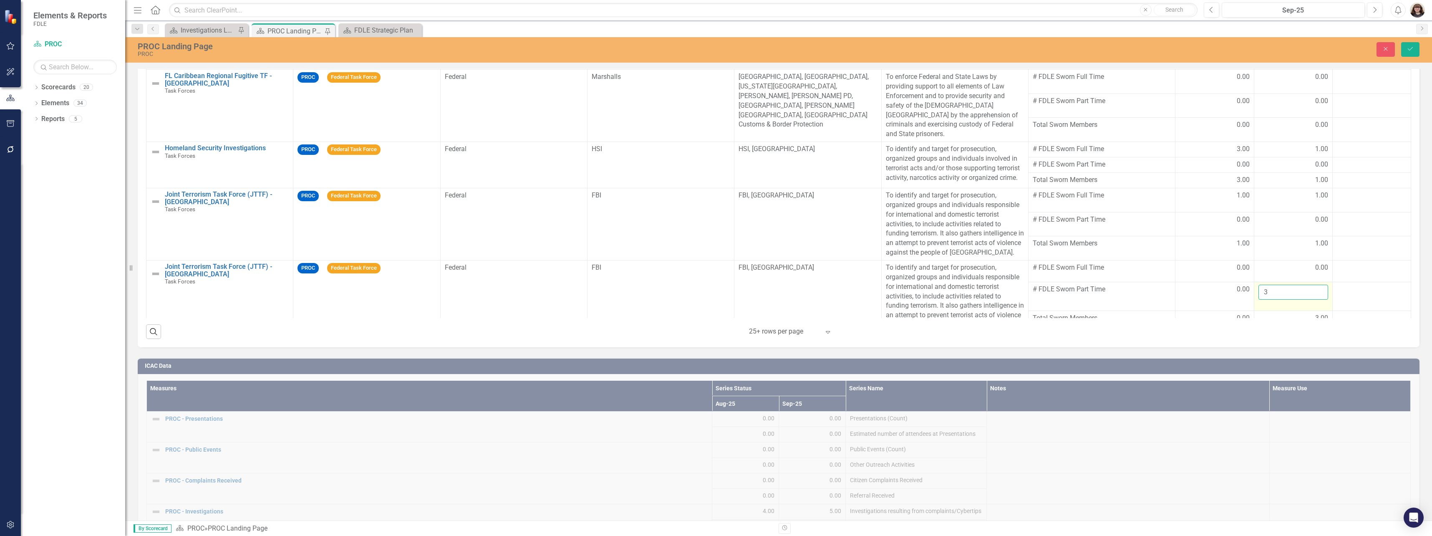
drag, startPoint x: 1272, startPoint y: 300, endPoint x: 1247, endPoint y: 299, distance: 24.2
click at [1258, 299] on input "3" at bounding box center [1293, 292] width 70 height 15
type input "0"
click at [1137, 267] on span "# FDLE Sworn Full Time" at bounding box center [1102, 268] width 138 height 10
click at [1411, 49] on icon "submit" at bounding box center [1410, 48] width 5 height 3
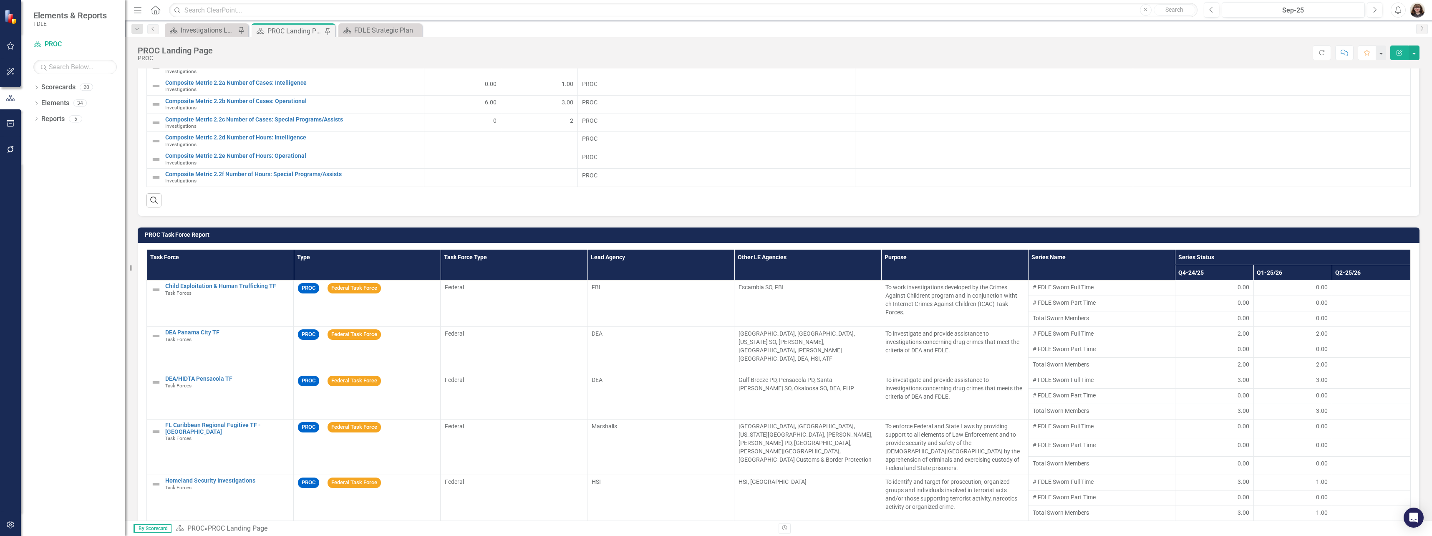
scroll to position [668, 0]
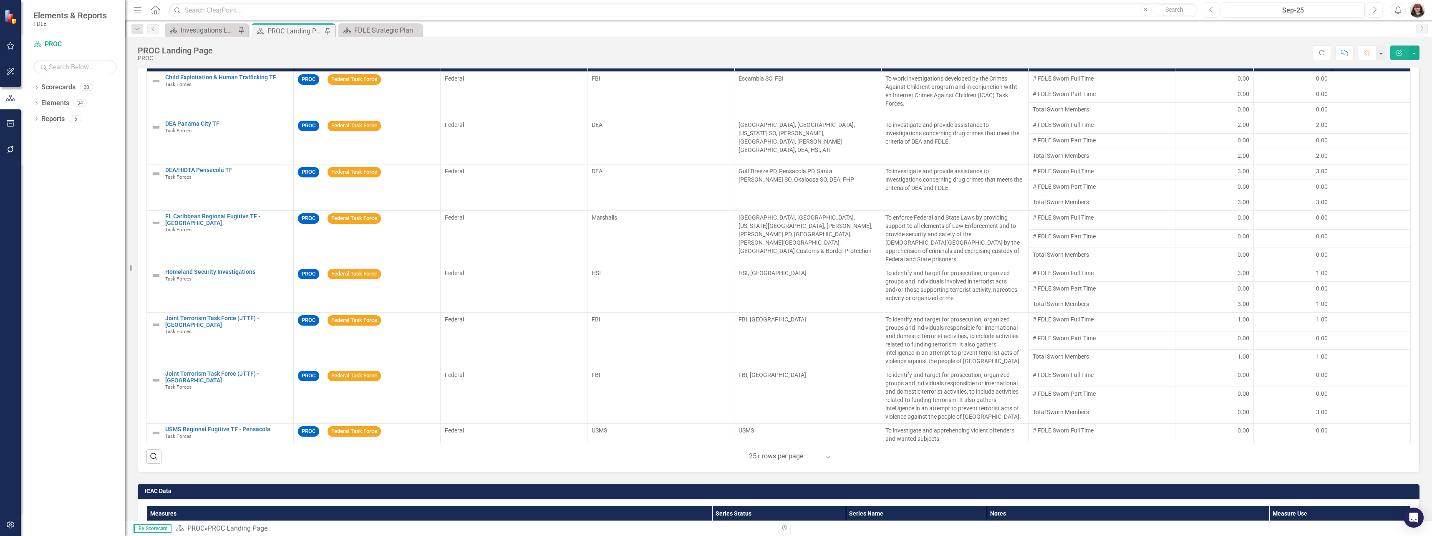
click at [826, 454] on icon "Expand" at bounding box center [828, 456] width 8 height 7
click at [789, 418] on div "50+ rows per page" at bounding box center [789, 415] width 78 height 10
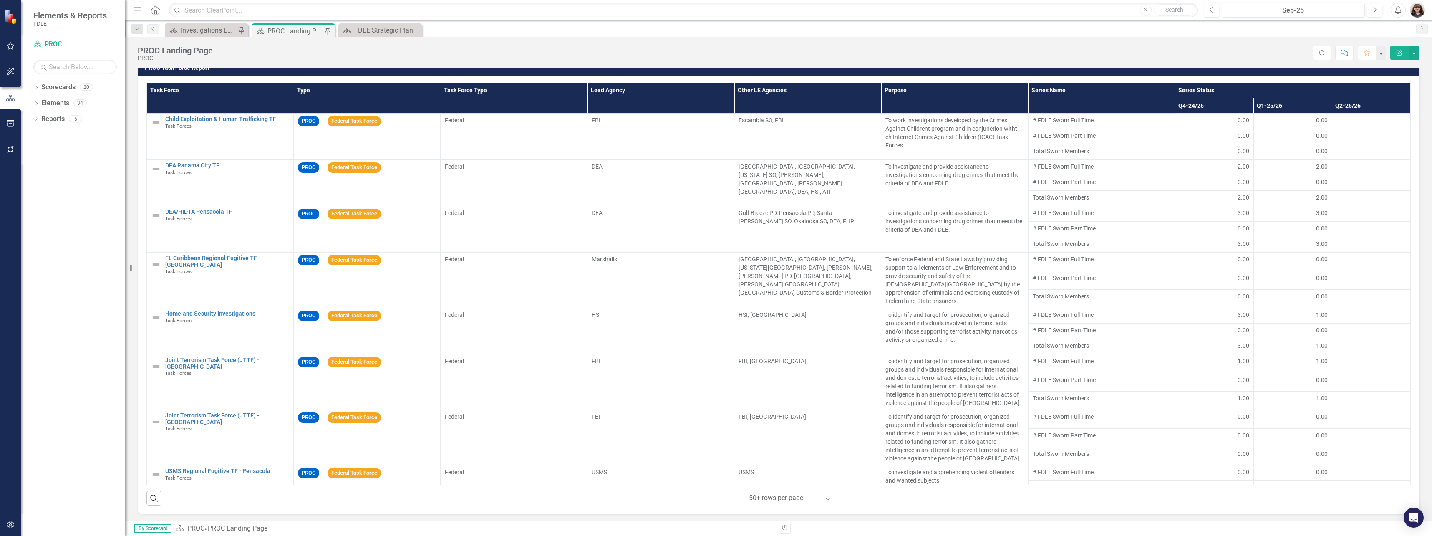
scroll to position [459, 0]
